Goal: Task Accomplishment & Management: Use online tool/utility

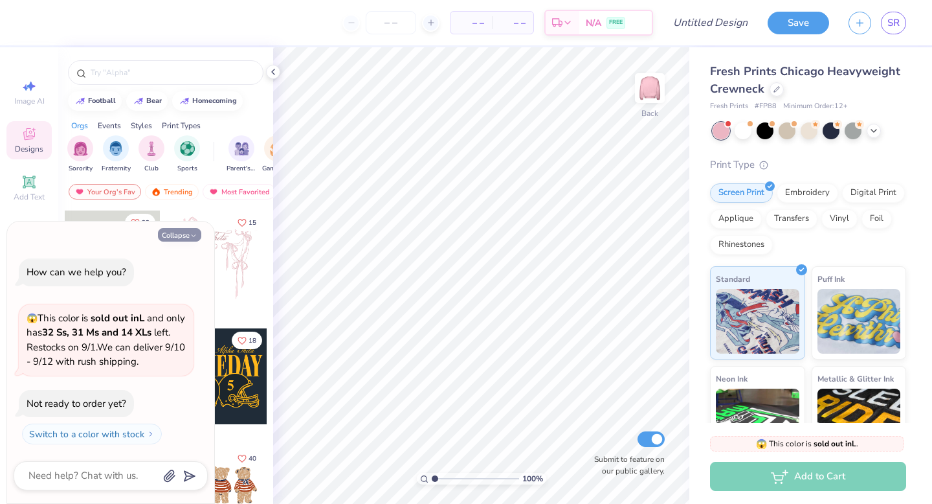
click at [186, 232] on button "Collapse" at bounding box center [179, 235] width 43 height 14
type textarea "x"
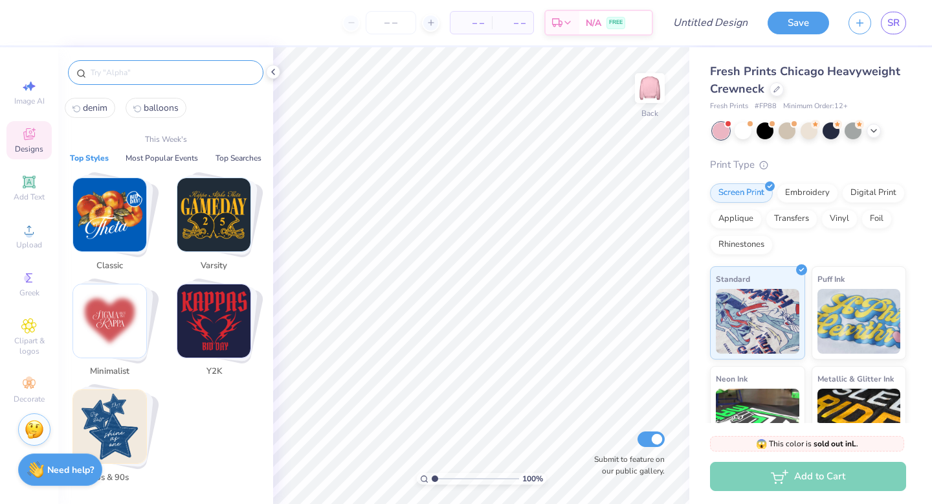
click at [126, 71] on input "text" at bounding box center [172, 72] width 166 height 13
click at [113, 318] on img "Stack Card Button Minimalist" at bounding box center [109, 320] width 73 height 73
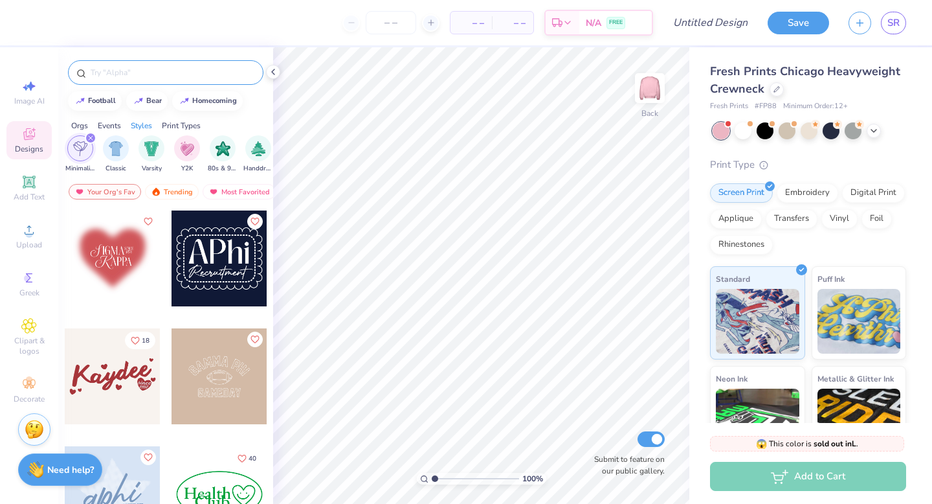
click at [140, 72] on input "text" at bounding box center [172, 72] width 166 height 13
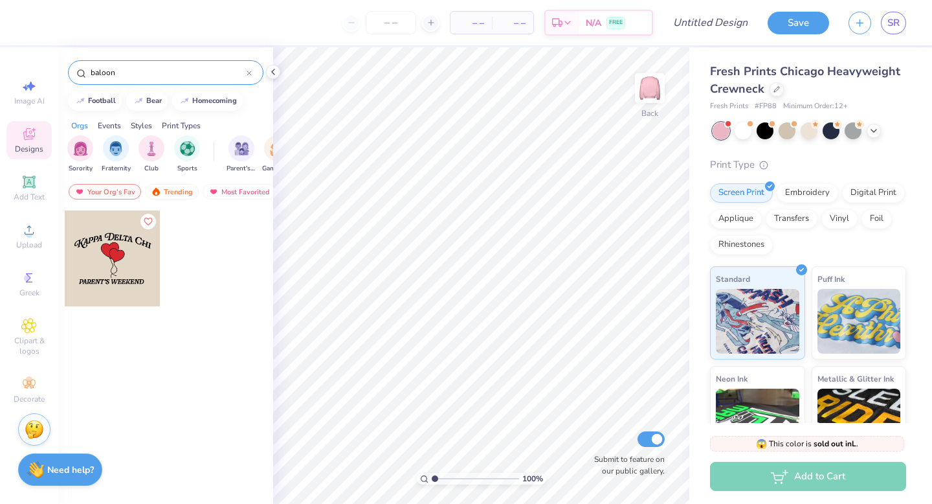
type input "baloon"
click at [104, 72] on input "baloon" at bounding box center [167, 72] width 157 height 13
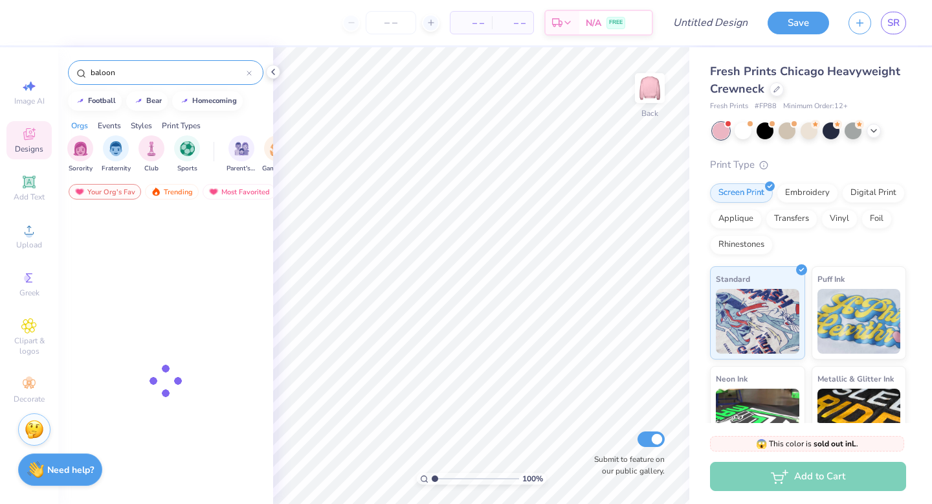
click at [104, 72] on input "baloon" at bounding box center [167, 72] width 157 height 13
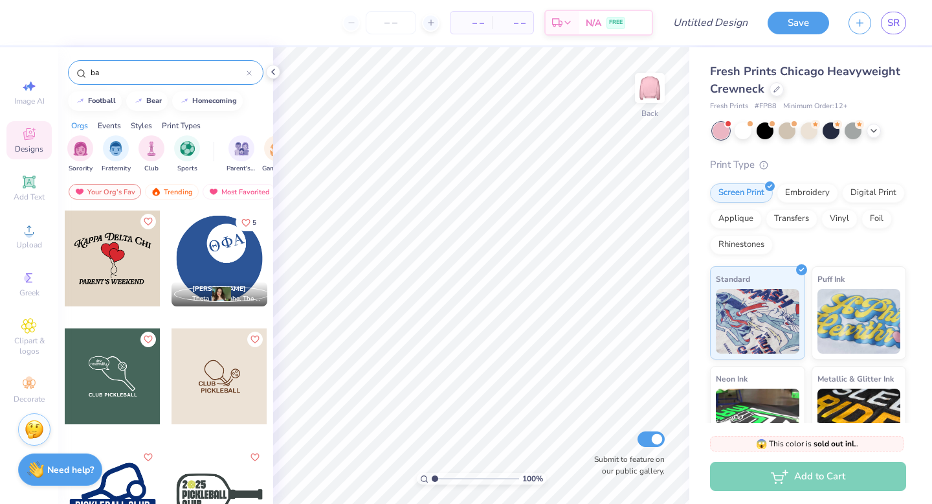
type input "b"
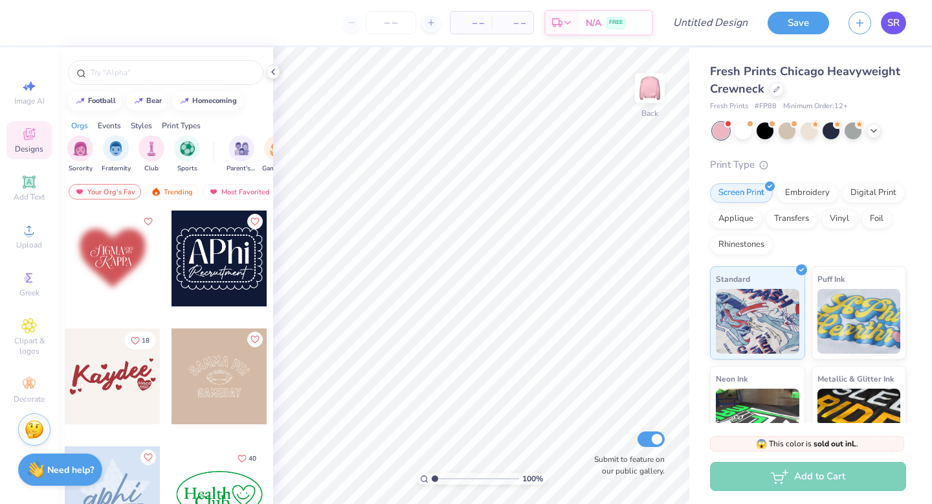
click at [895, 27] on span "SR" at bounding box center [893, 23] width 12 height 15
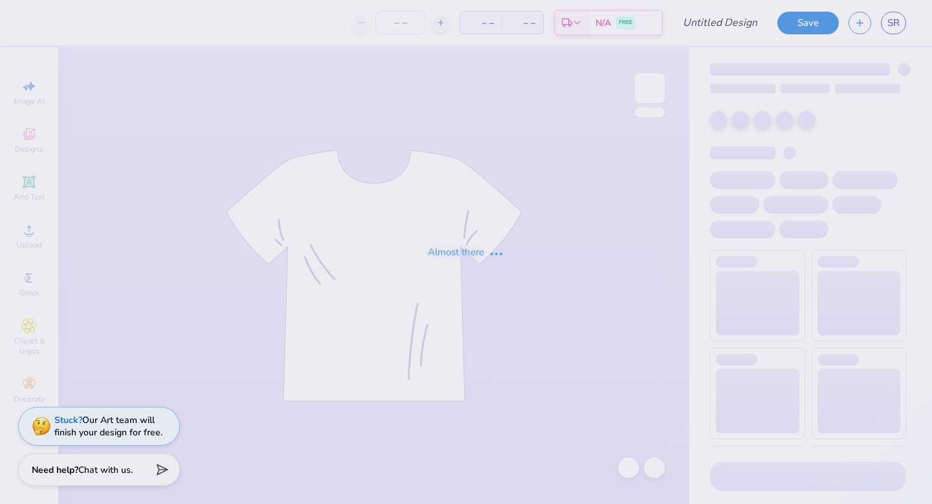
type input "Bid Day"
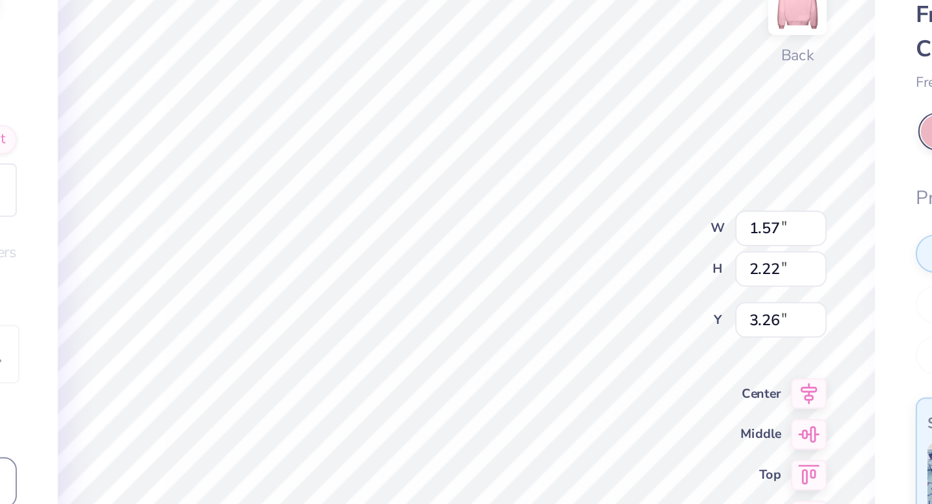
type textarea "x"
type input "3.28"
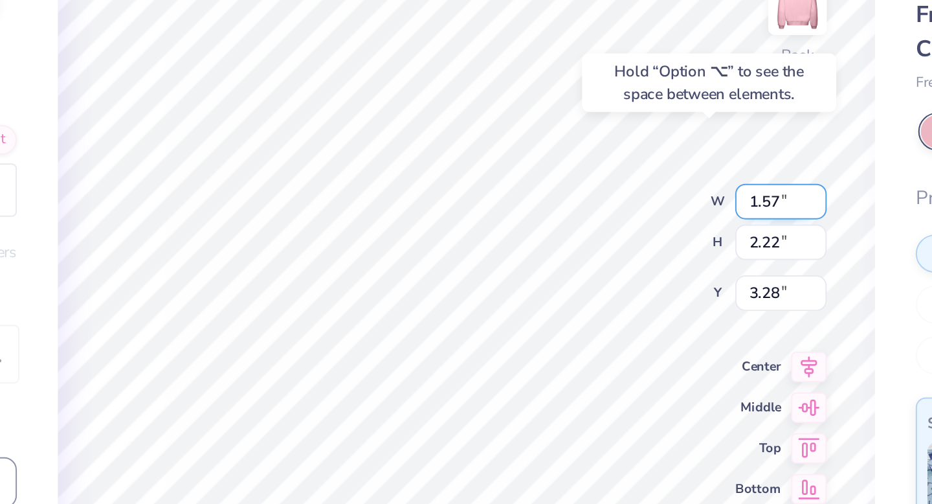
click at [638, 188] on input "1.57" at bounding box center [641, 188] width 47 height 18
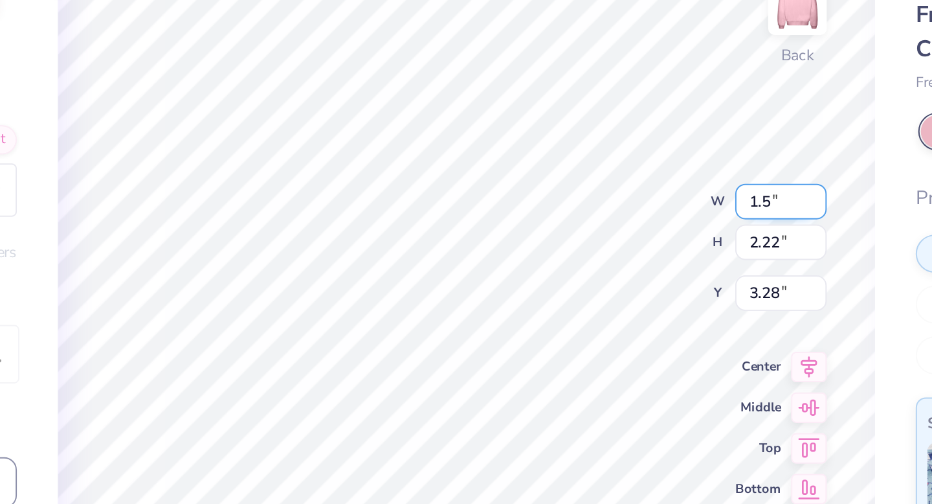
type input "1.5"
type textarea "x"
type input "1.50"
type input "2.12"
type input "3.33"
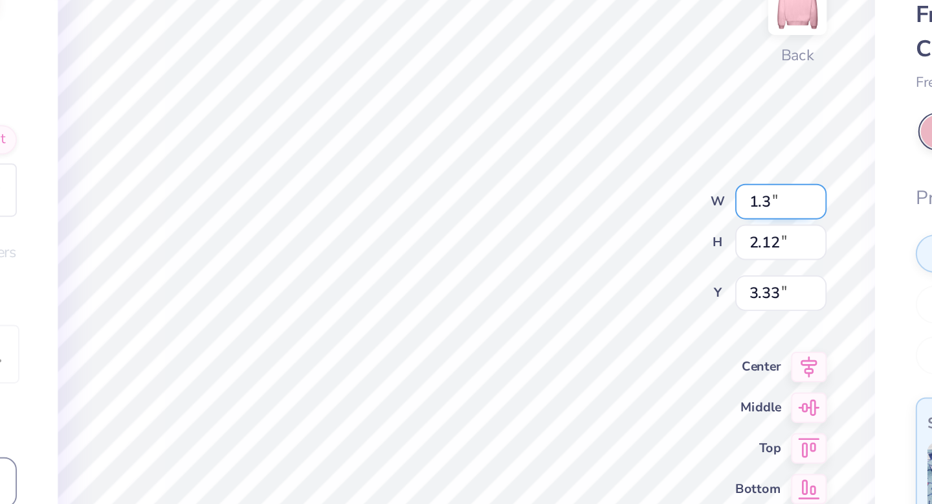
type input "1.3"
type textarea "x"
type input "1.30"
type input "1.84"
type input "3.47"
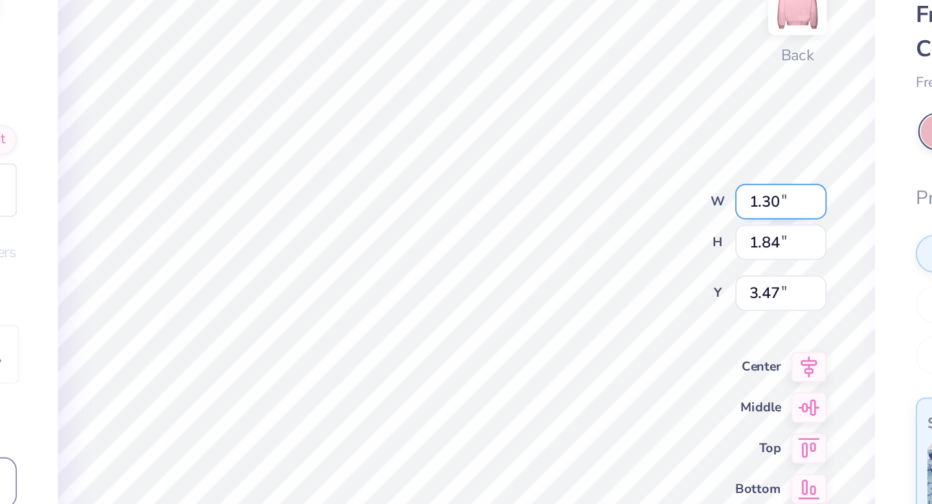
type textarea "x"
type input "1.42"
type input "2.00"
click at [636, 190] on input "1.42" at bounding box center [641, 188] width 47 height 18
type input "1.32"
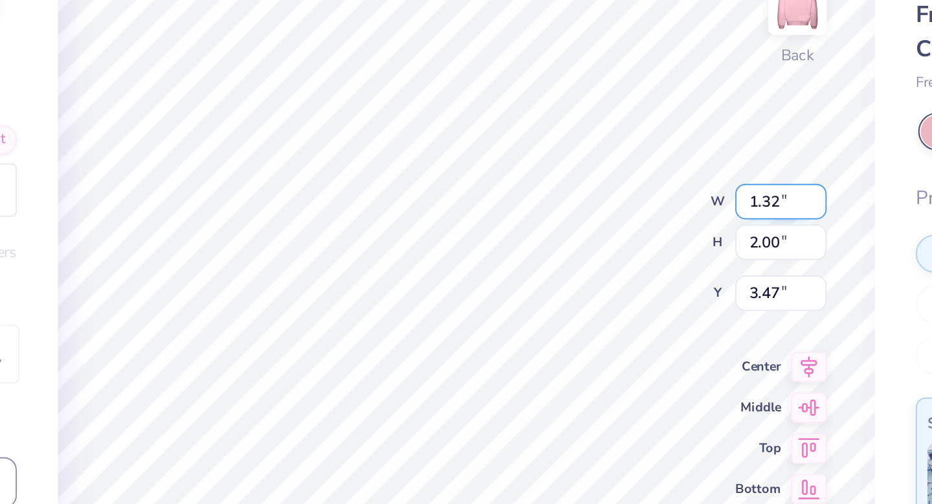
type textarea "x"
type input "1.86"
type input "3.54"
type textarea "x"
type input "3.64"
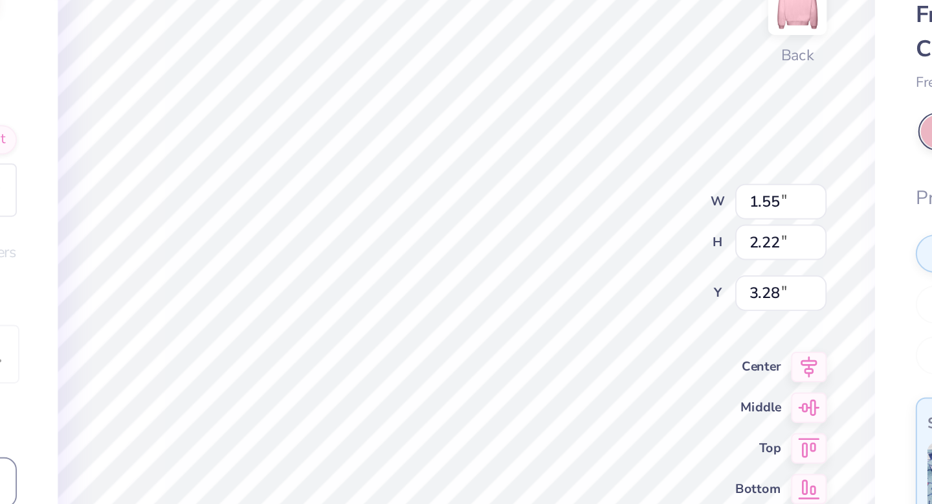
type textarea "x"
type input "3.00"
type textarea "x"
type input "1.54"
type input "2.10"
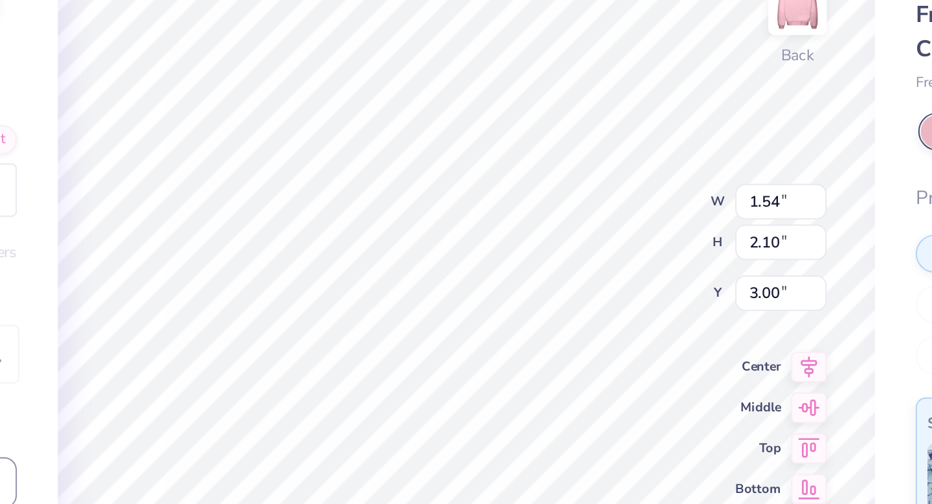
type textarea "x"
type input "3.40"
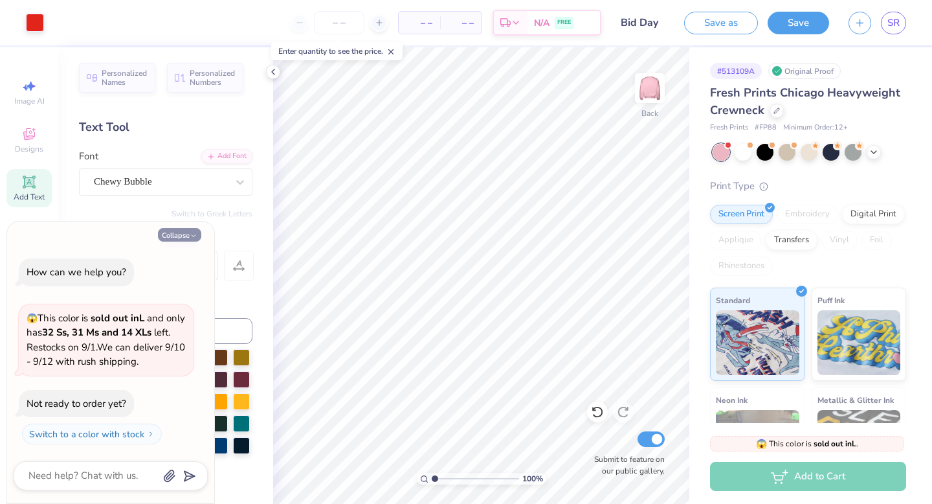
click at [183, 236] on button "Collapse" at bounding box center [179, 235] width 43 height 14
type textarea "x"
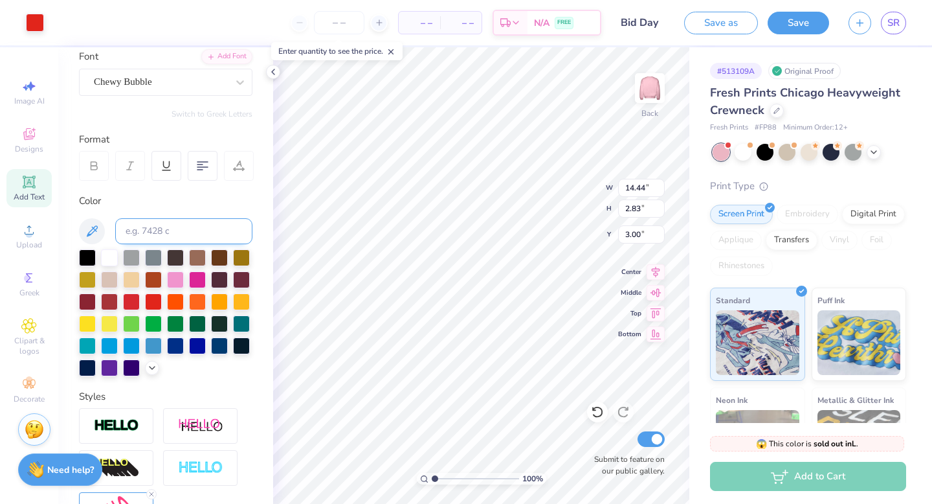
scroll to position [105, 0]
